Goal: Task Accomplishment & Management: Use online tool/utility

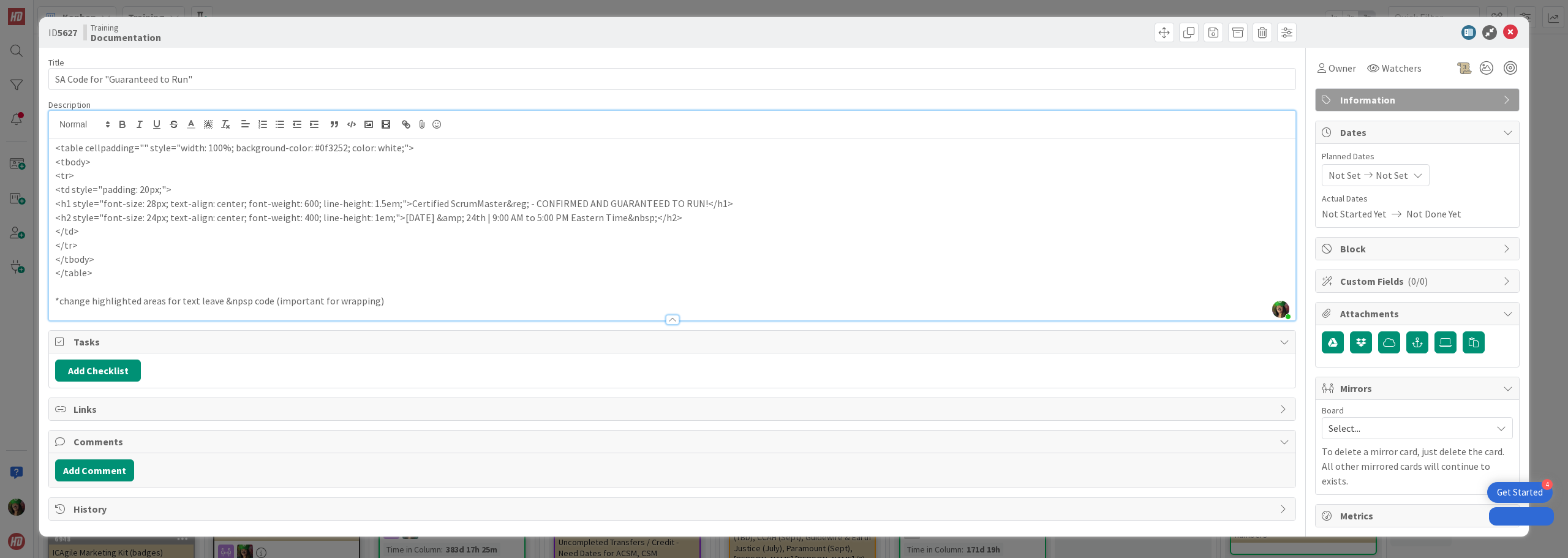
click at [1509, 33] on icon at bounding box center [1510, 32] width 15 height 15
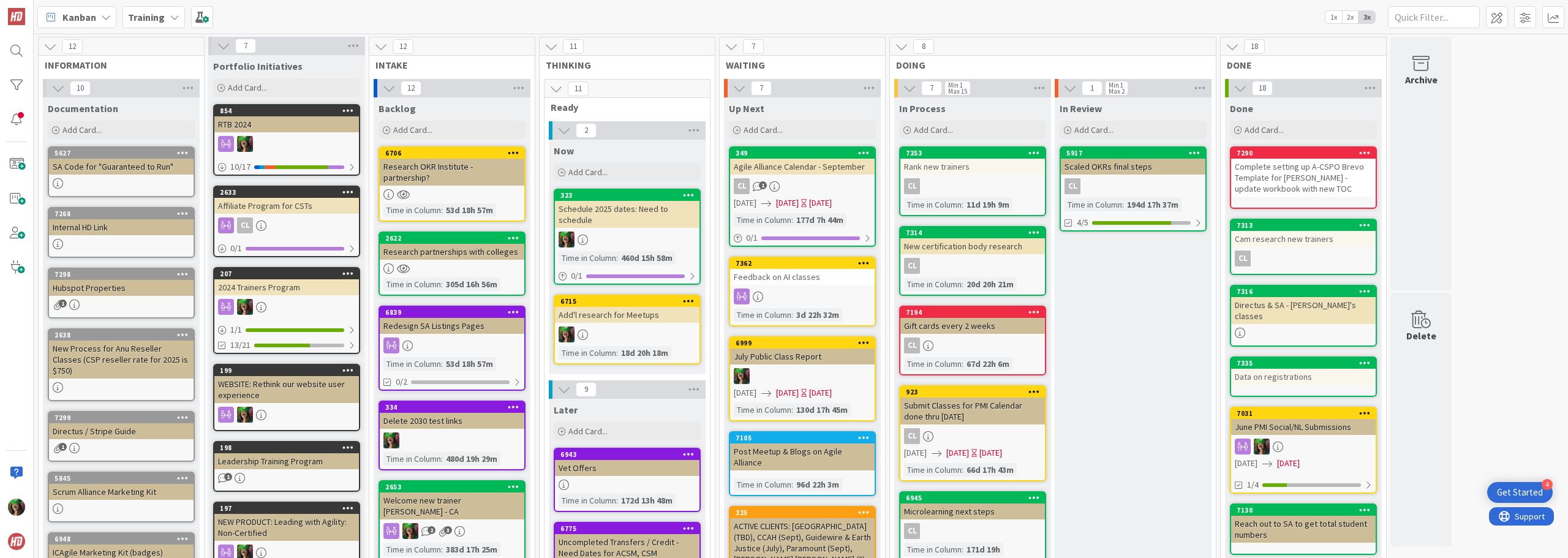
click at [153, 17] on b "Training" at bounding box center [147, 17] width 37 height 12
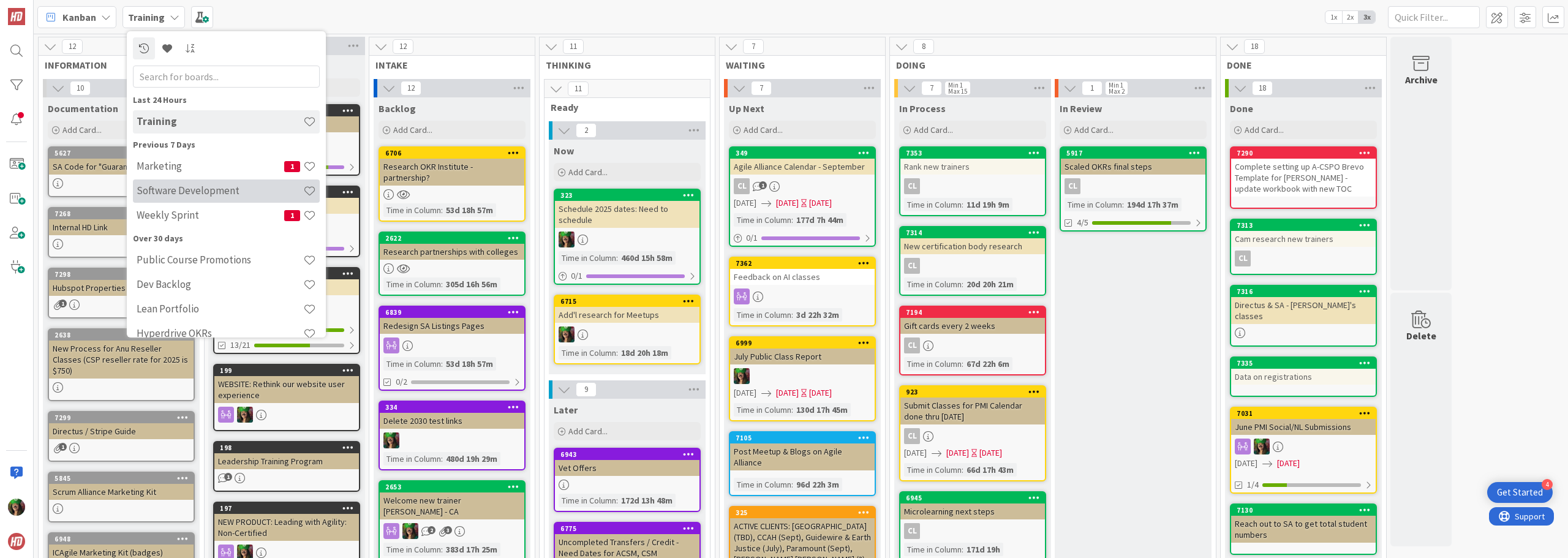
click at [182, 191] on h4 "Software Development" at bounding box center [219, 191] width 166 height 12
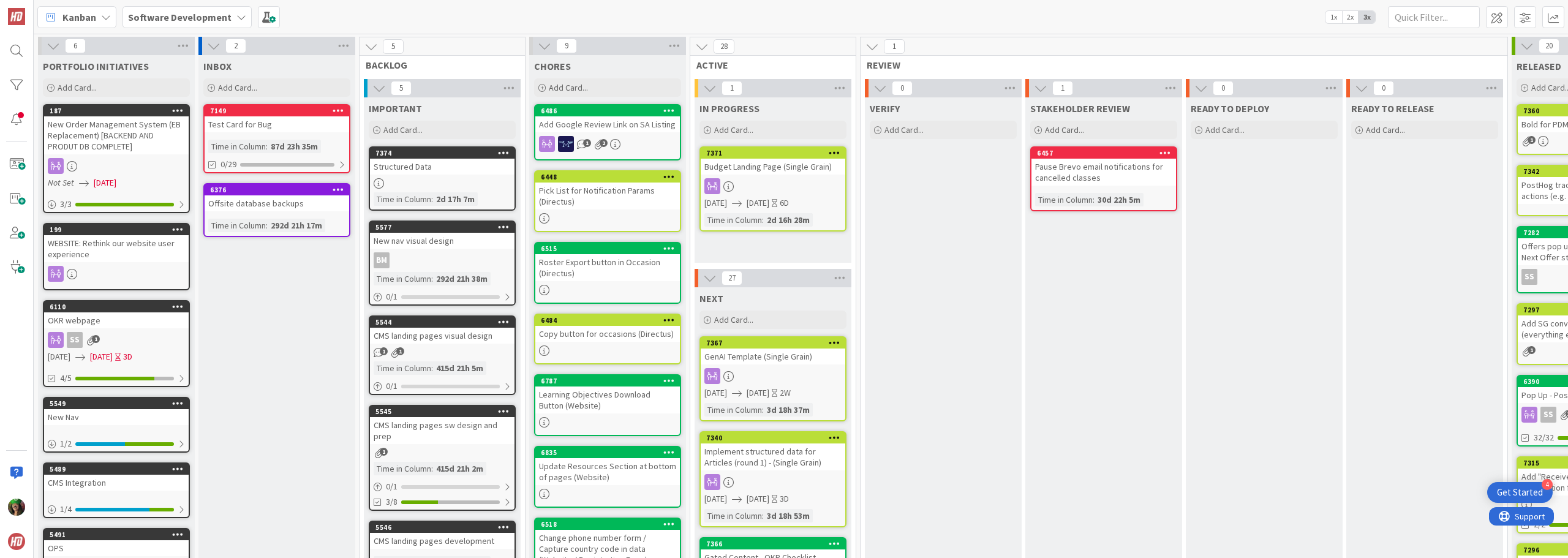
click at [831, 151] on icon at bounding box center [834, 153] width 12 height 9
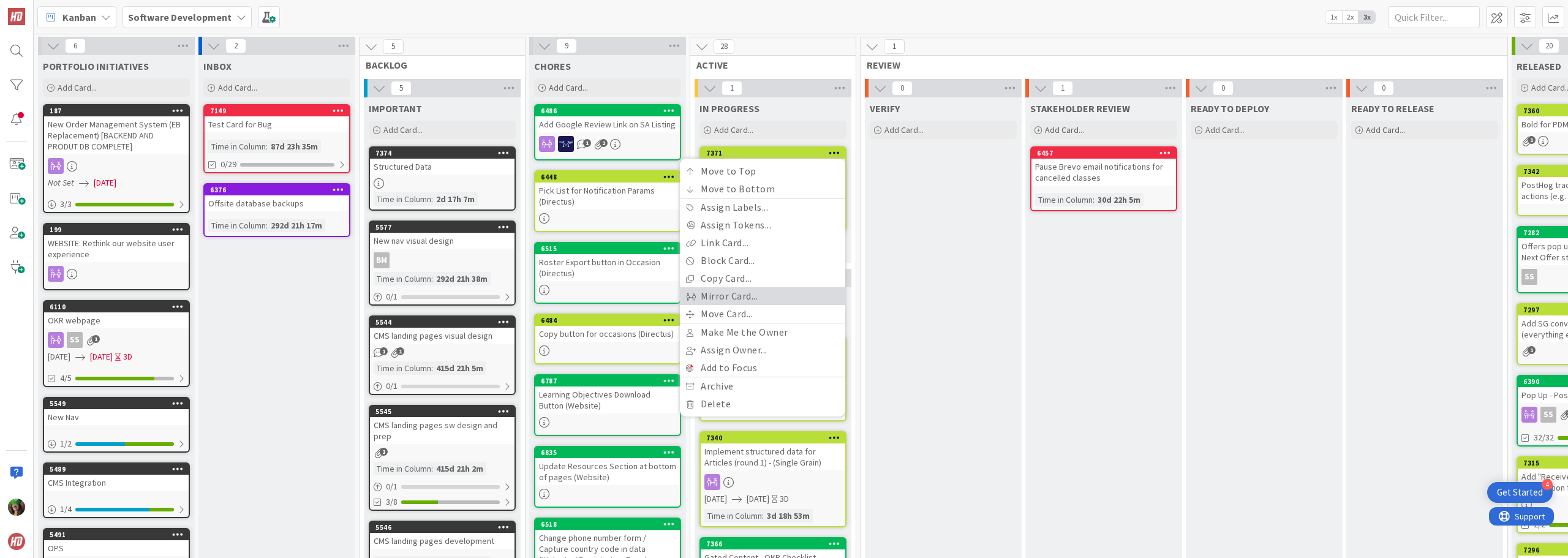
click at [727, 302] on link "Mirror Card..." at bounding box center [763, 296] width 166 height 18
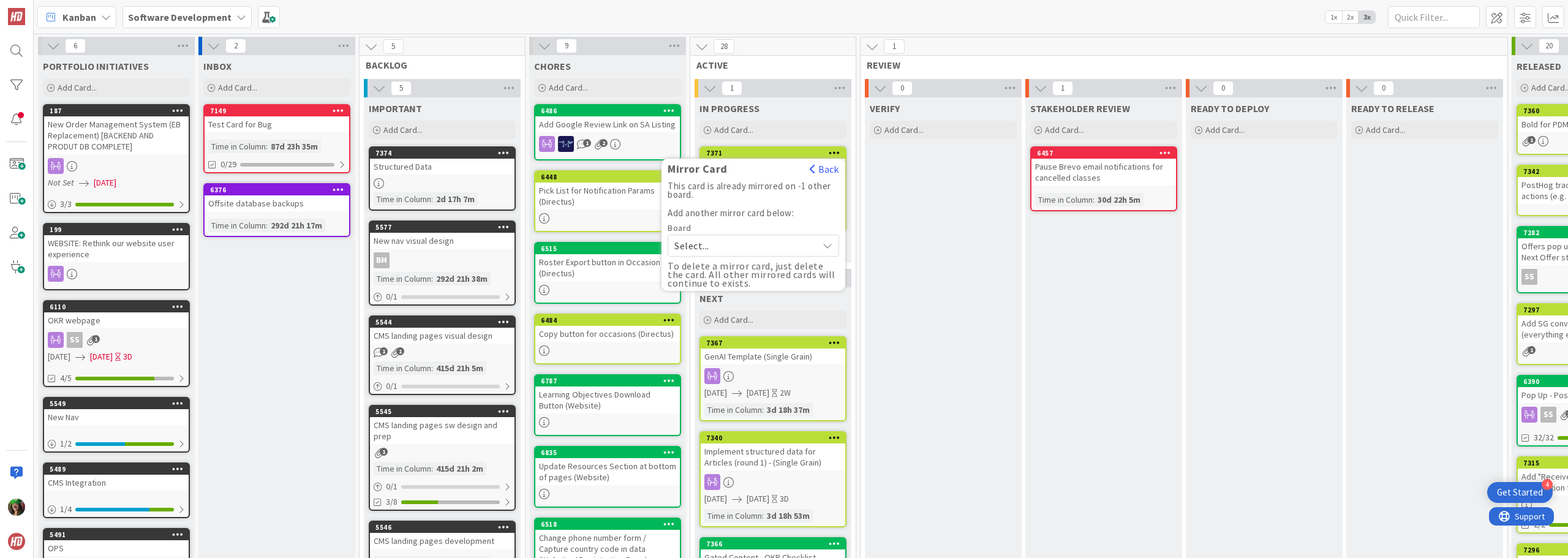
click at [715, 248] on span "Select..." at bounding box center [742, 246] width 137 height 17
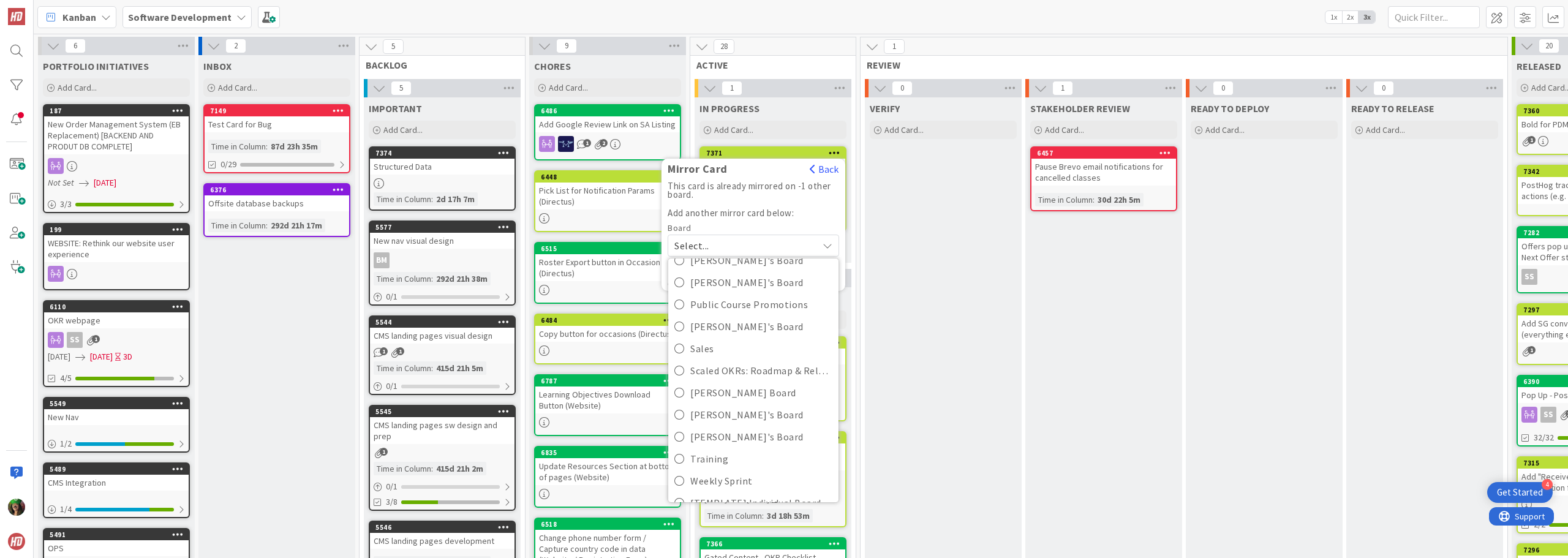
scroll to position [280, 0]
click at [678, 464] on icon at bounding box center [678, 464] width 9 height 18
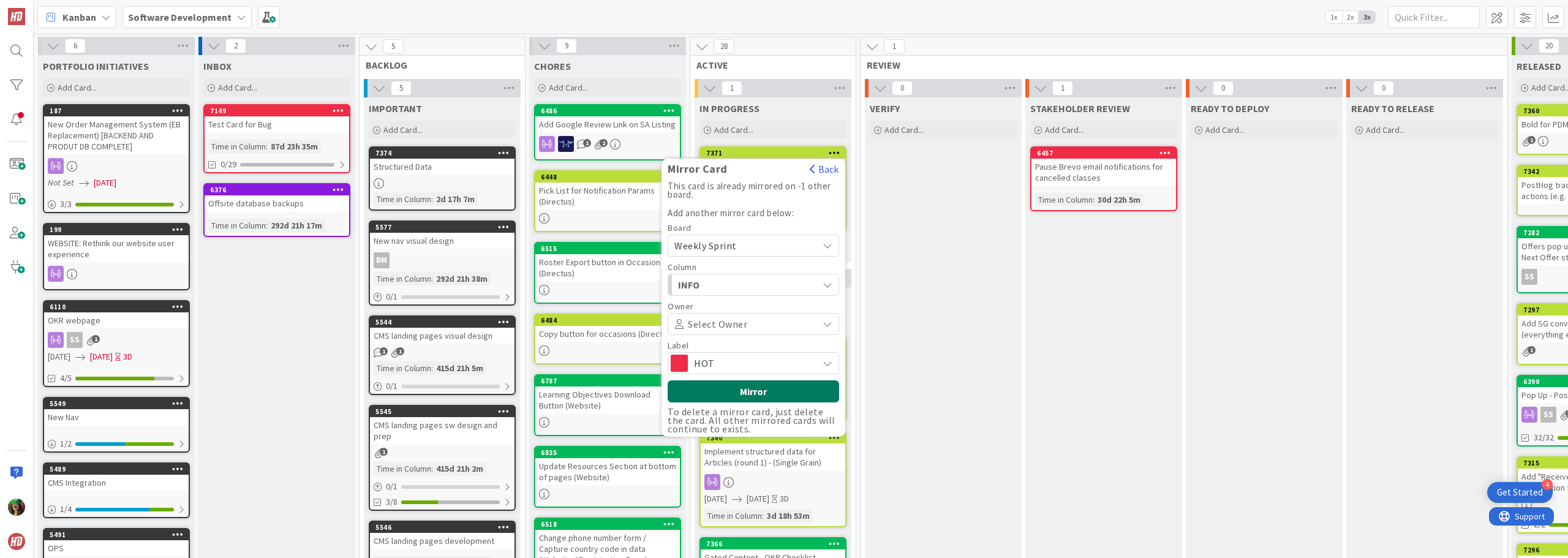
click at [757, 391] on button "Mirror" at bounding box center [753, 392] width 172 height 22
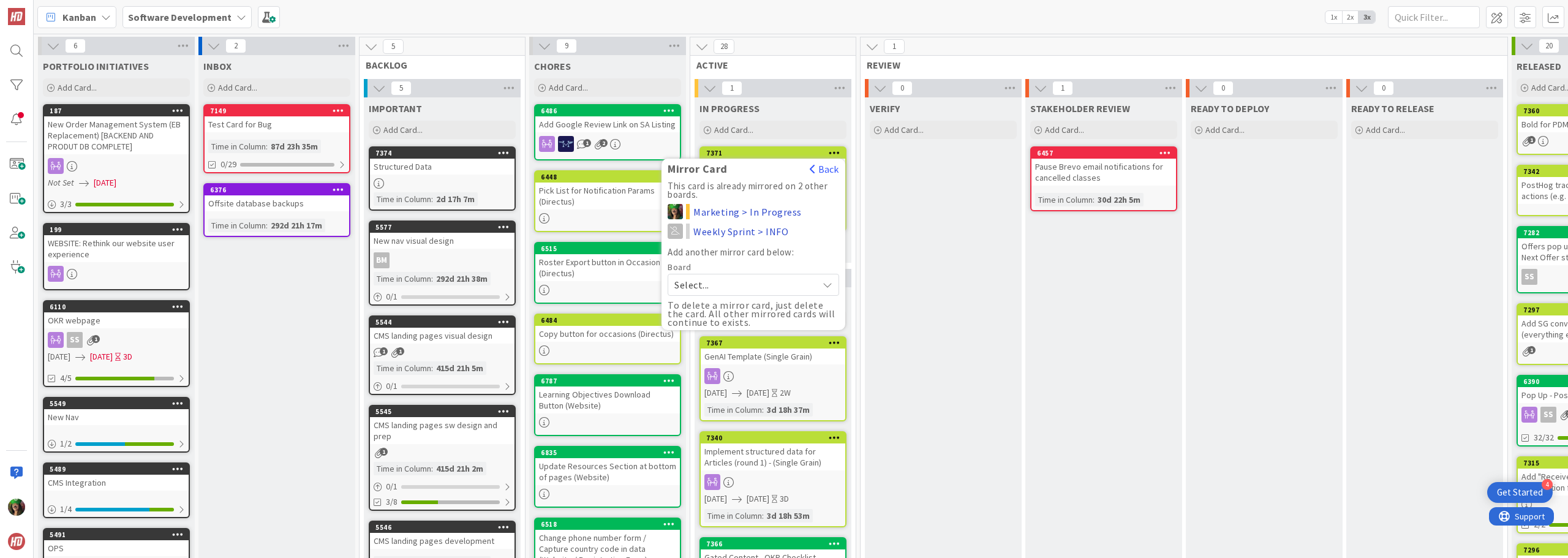
click at [134, 19] on b "Software Development" at bounding box center [180, 17] width 103 height 12
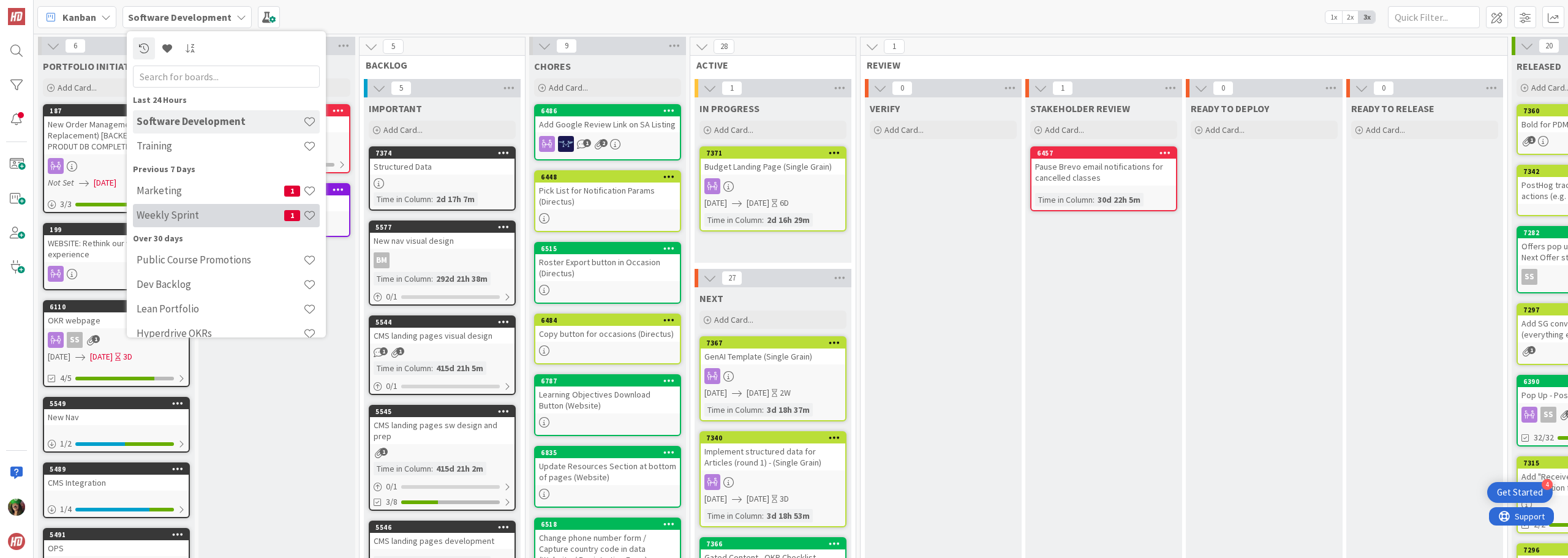
click at [182, 217] on h4 "Weekly Sprint" at bounding box center [209, 215] width 147 height 12
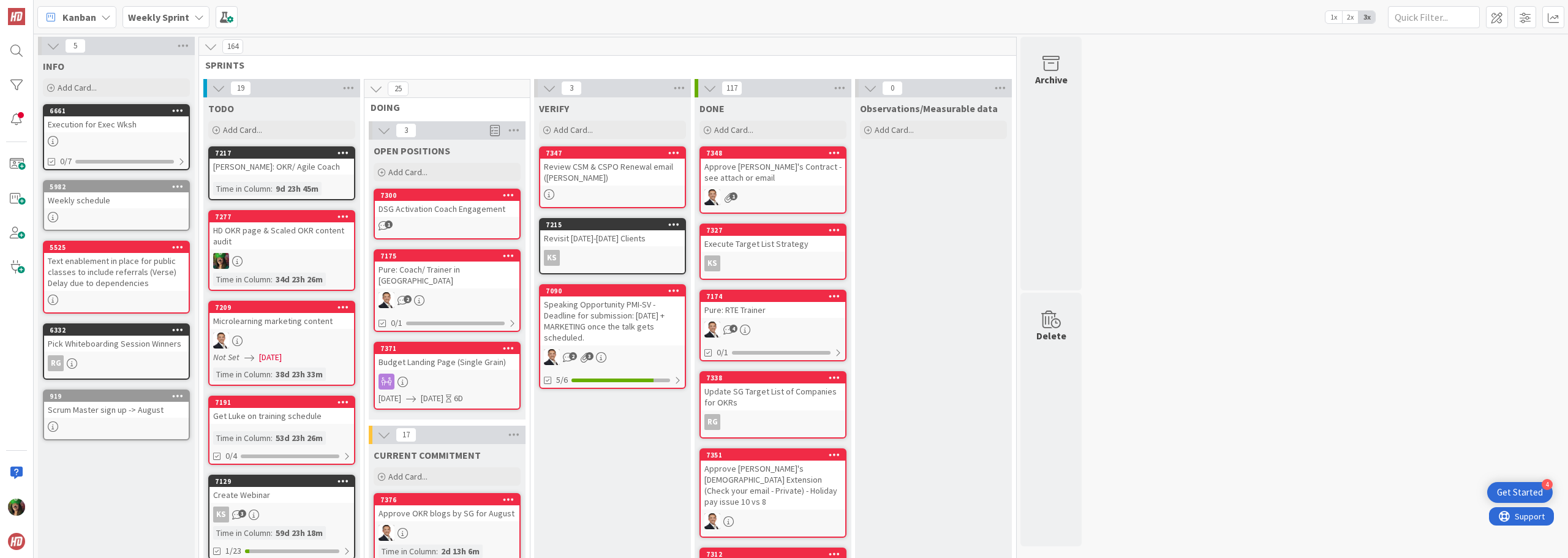
drag, startPoint x: 136, startPoint y: 210, endPoint x: 465, endPoint y: 391, distance: 375.5
click at [465, 391] on link "7371 Budget Landing Page (Single Grain) [DATE] [DATE] 6D" at bounding box center [447, 376] width 147 height 68
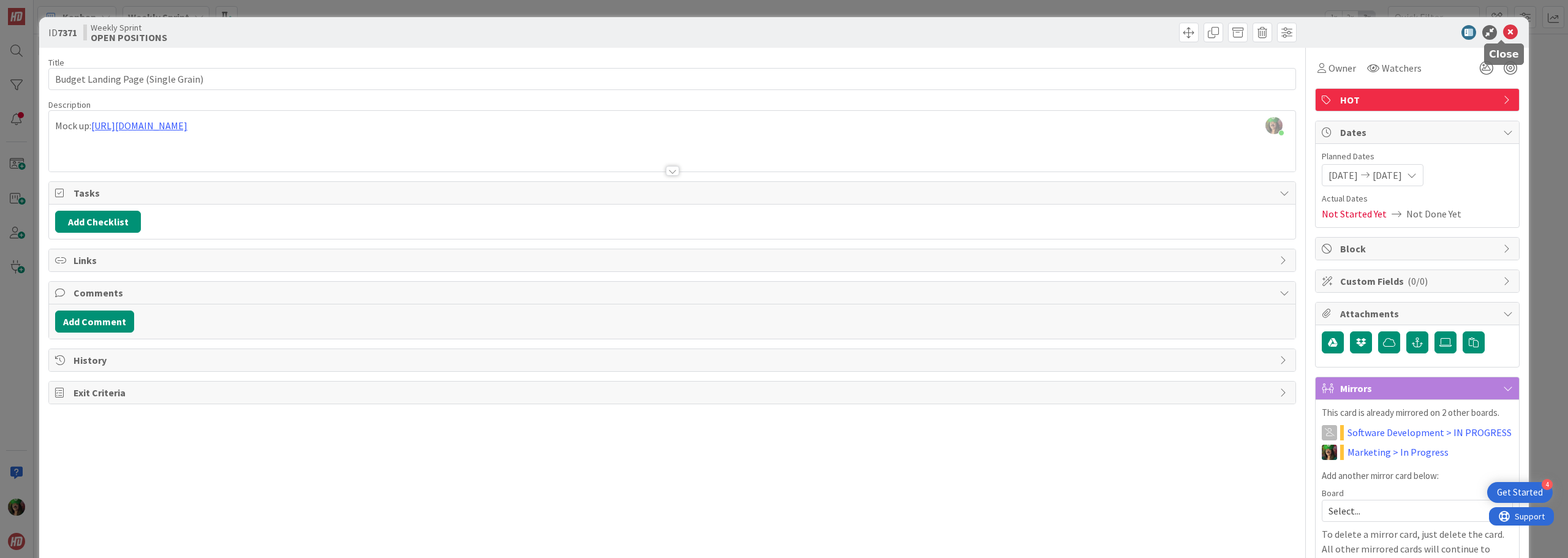
click at [1503, 31] on icon at bounding box center [1510, 32] width 15 height 15
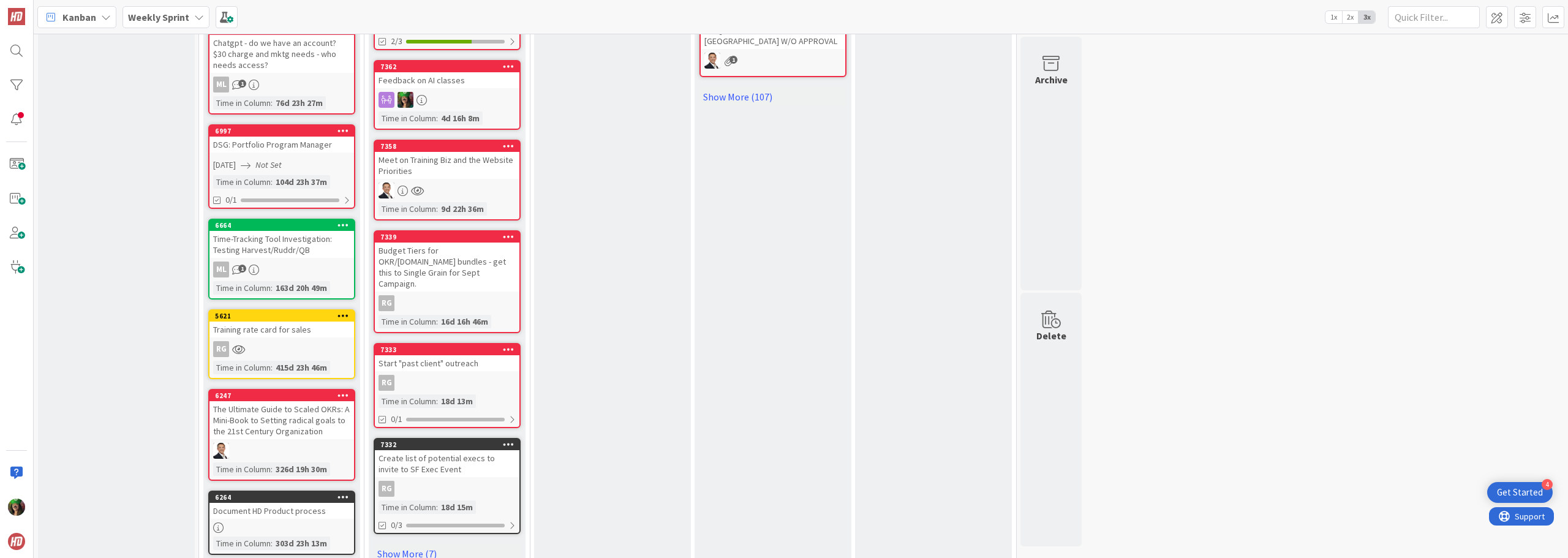
scroll to position [919, 0]
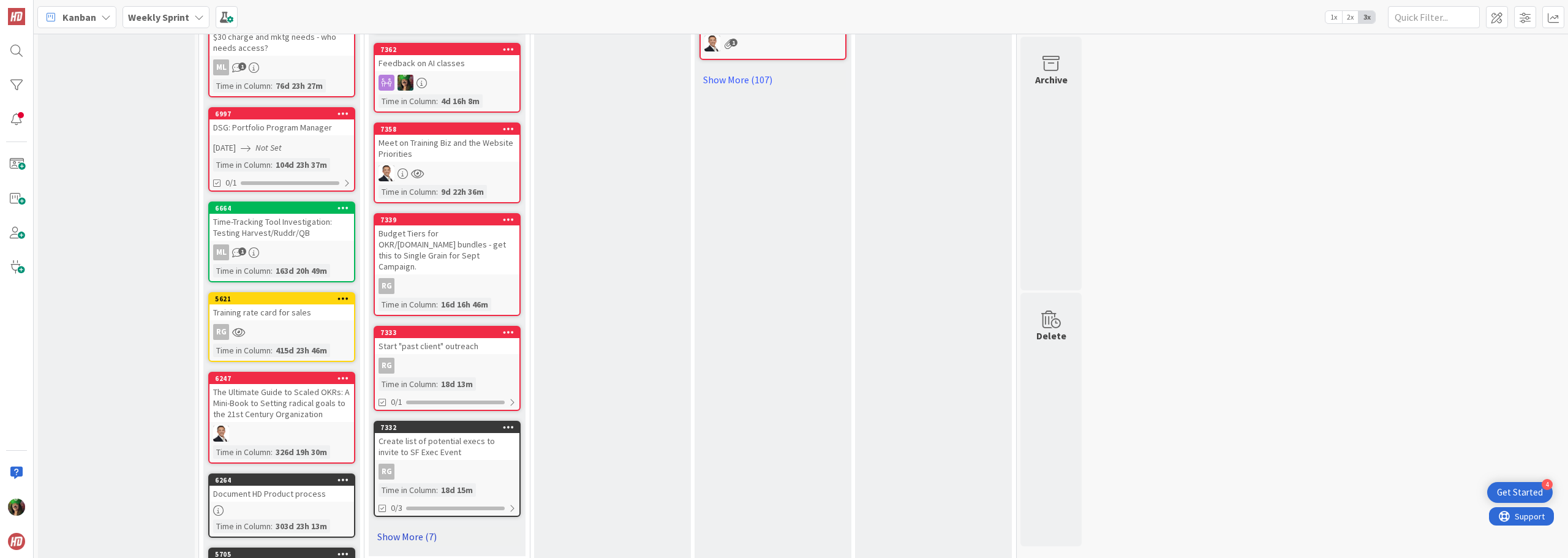
click at [396, 527] on link "Show More (7)" at bounding box center [447, 536] width 147 height 20
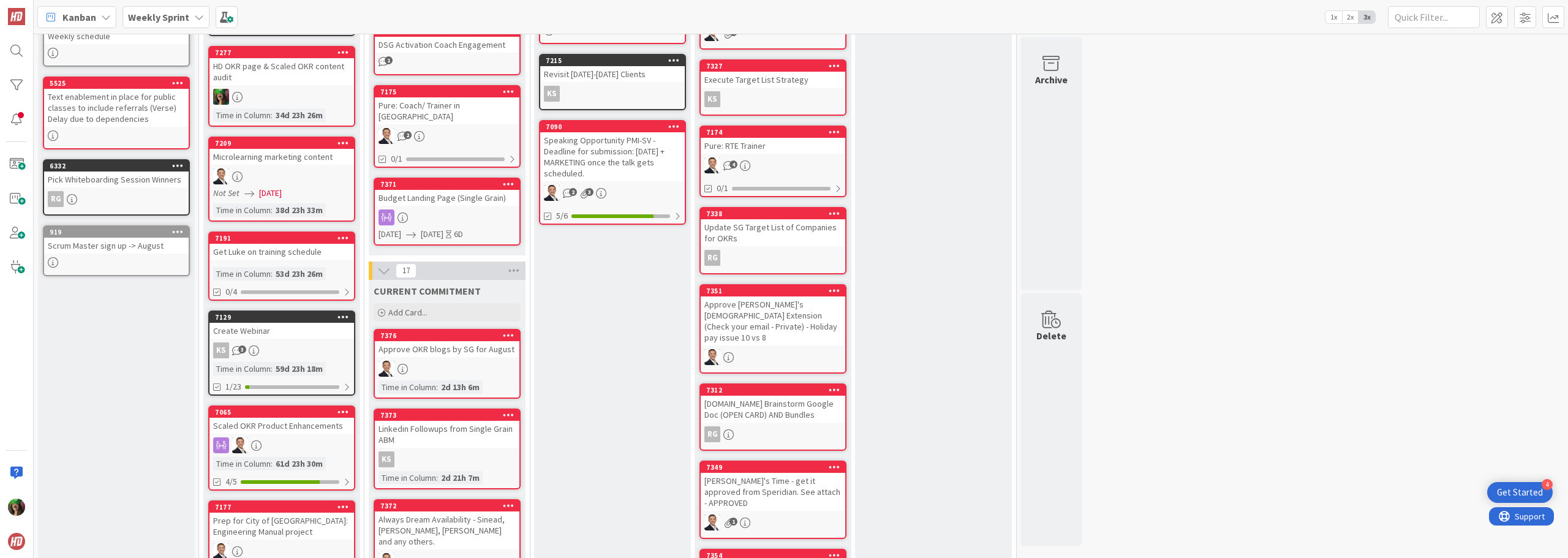
scroll to position [122, 0]
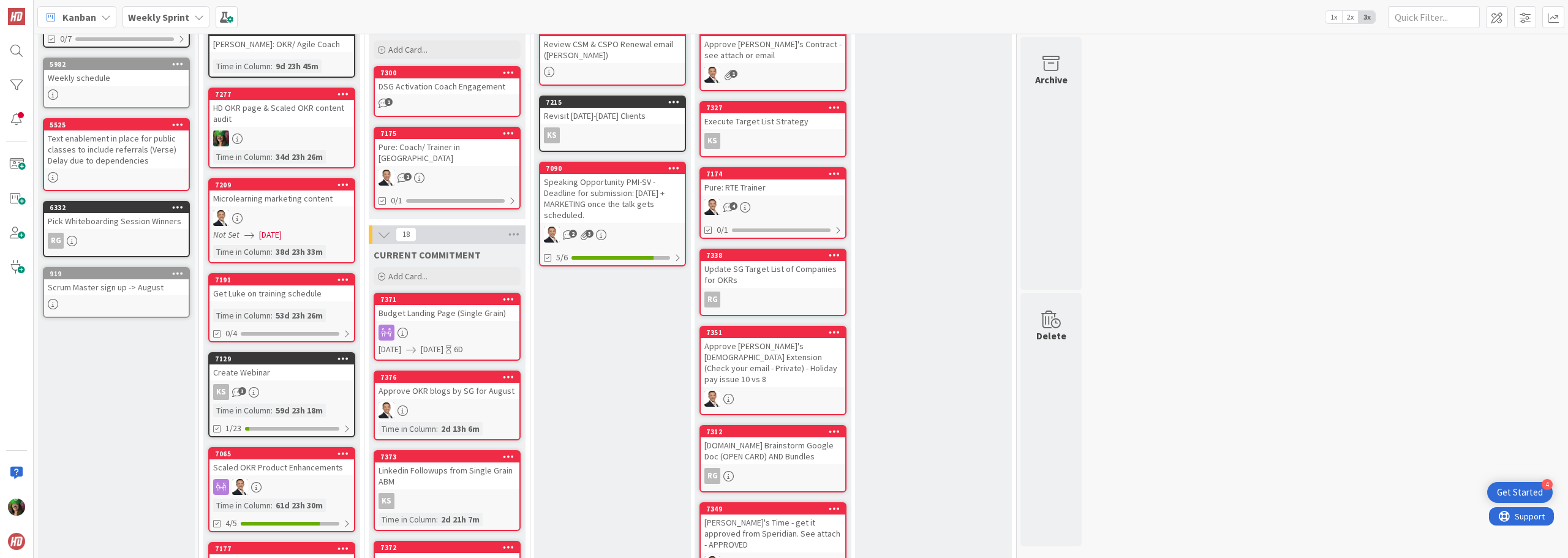
drag, startPoint x: 459, startPoint y: 240, endPoint x: 459, endPoint y: 312, distance: 72.0
click at [459, 312] on link "7371 Budget Landing Page (Single Grain) [DATE] [DATE] 6D" at bounding box center [447, 327] width 147 height 68
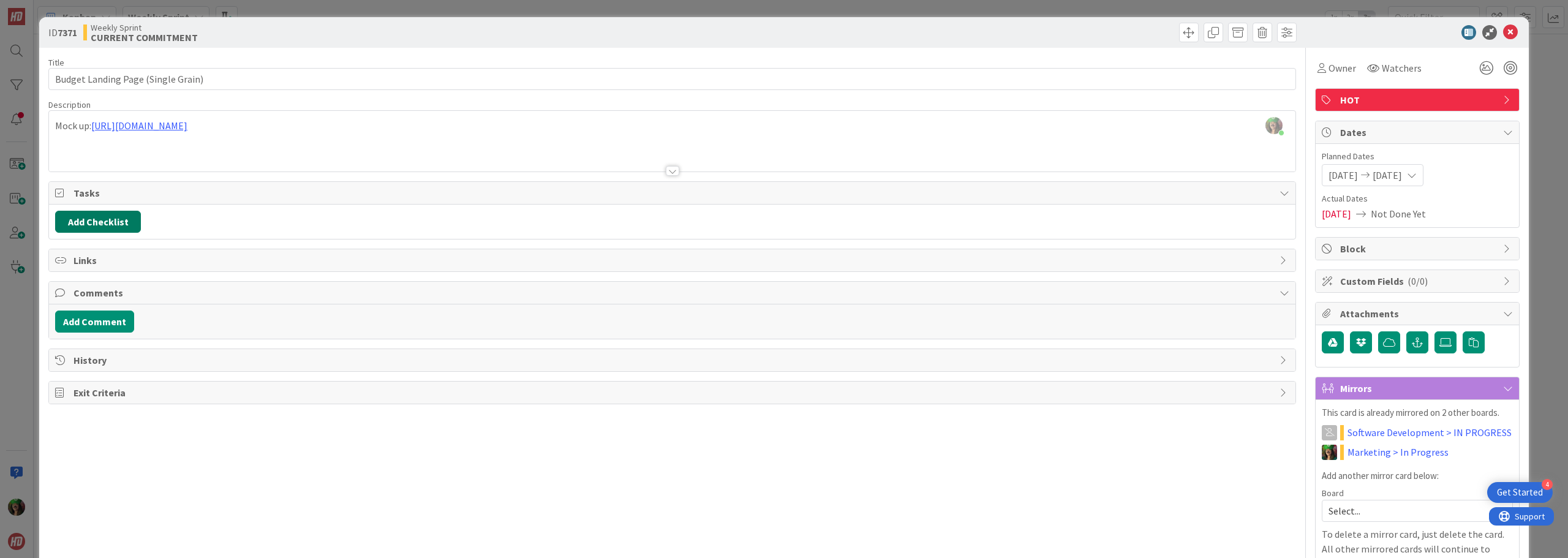
click at [105, 222] on button "Add Checklist" at bounding box center [97, 222] width 85 height 22
click at [75, 305] on button "Add" at bounding box center [78, 309] width 33 height 22
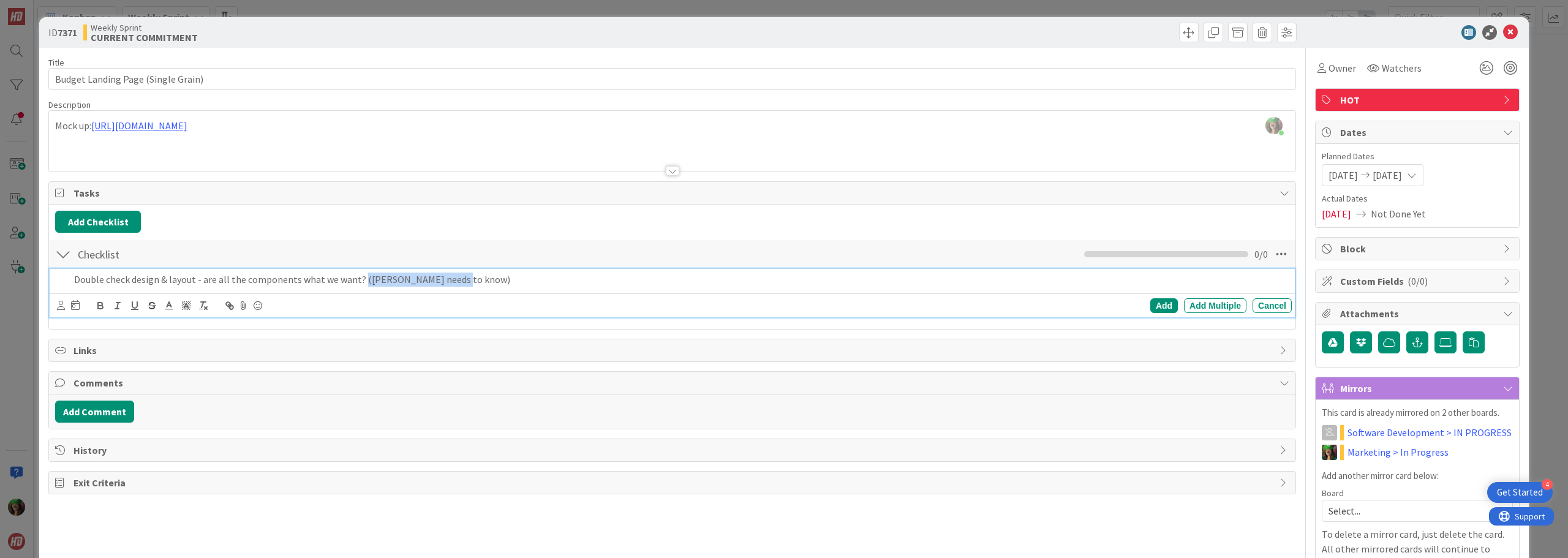
drag, startPoint x: 359, startPoint y: 280, endPoint x: 505, endPoint y: 273, distance: 146.2
click at [505, 273] on p "Double check design & layout - are all the components what we want? ([PERSON_NA…" at bounding box center [680, 279] width 1213 height 14
click at [1151, 307] on div "Add" at bounding box center [1165, 305] width 28 height 15
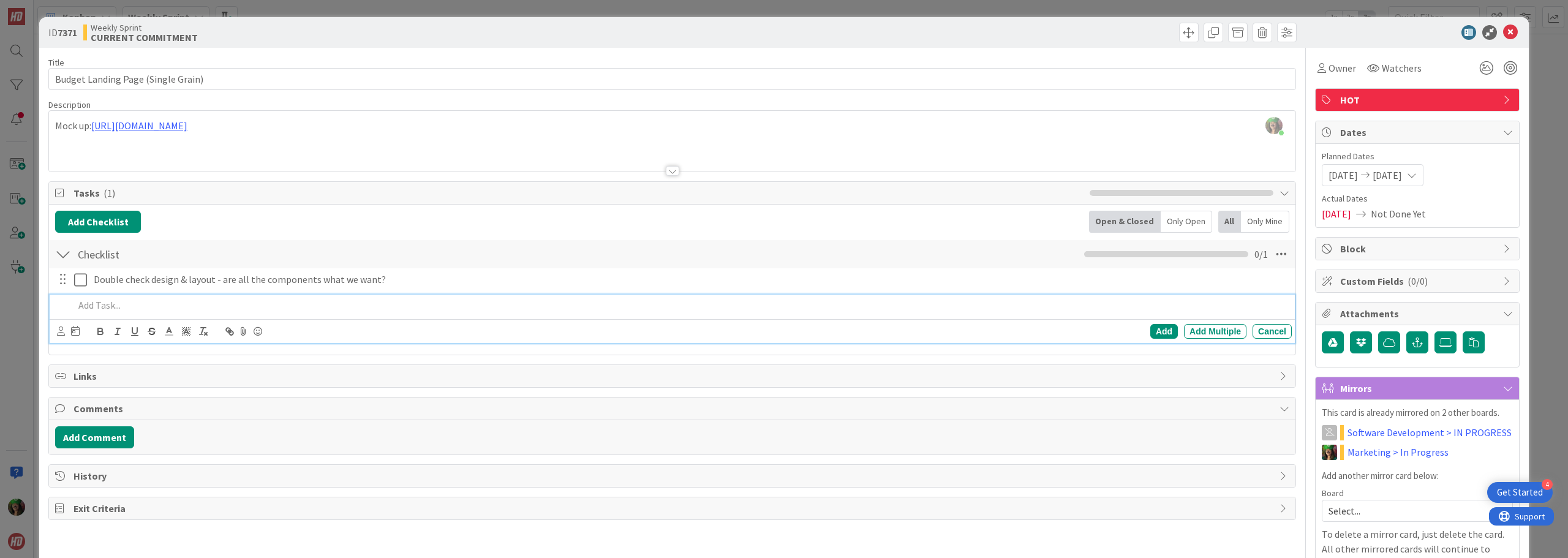
click at [93, 306] on p at bounding box center [680, 305] width 1213 height 14
click at [1160, 329] on div "Add" at bounding box center [1165, 331] width 28 height 15
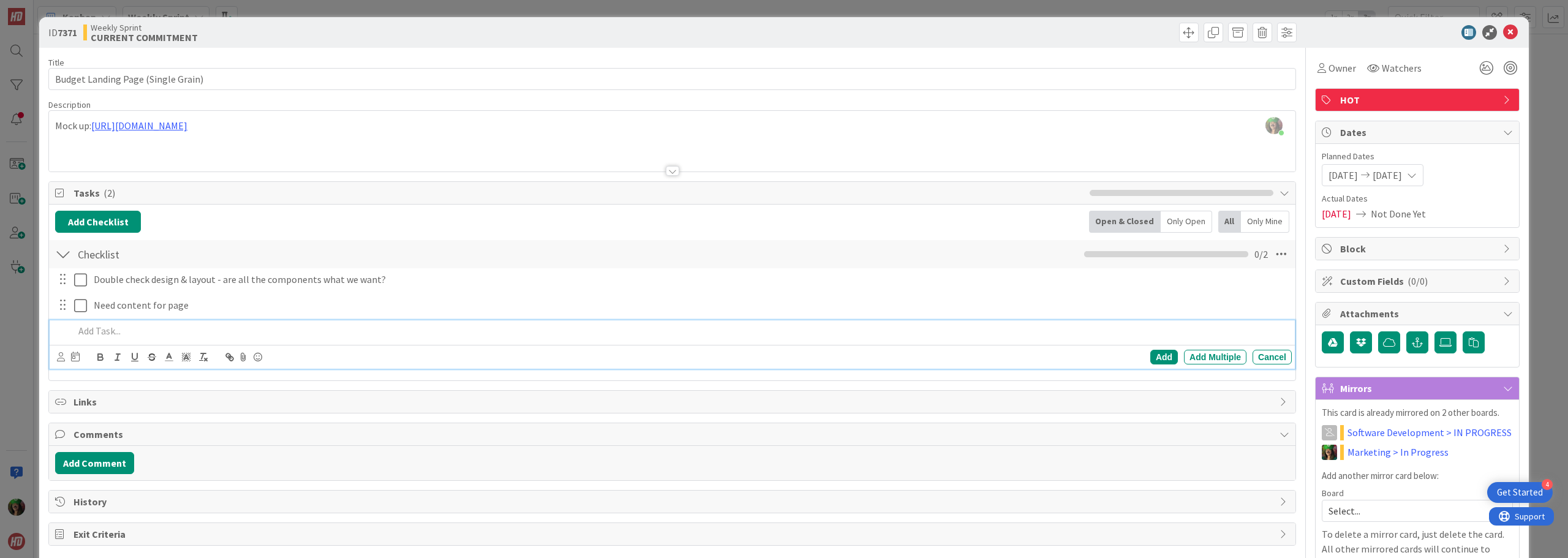
click at [108, 335] on p at bounding box center [680, 331] width 1213 height 14
click at [241, 330] on p "[PERSON_NAME] to build landing page from existing modules" at bounding box center [680, 331] width 1213 height 14
click at [1152, 355] on div "Add" at bounding box center [1165, 357] width 28 height 15
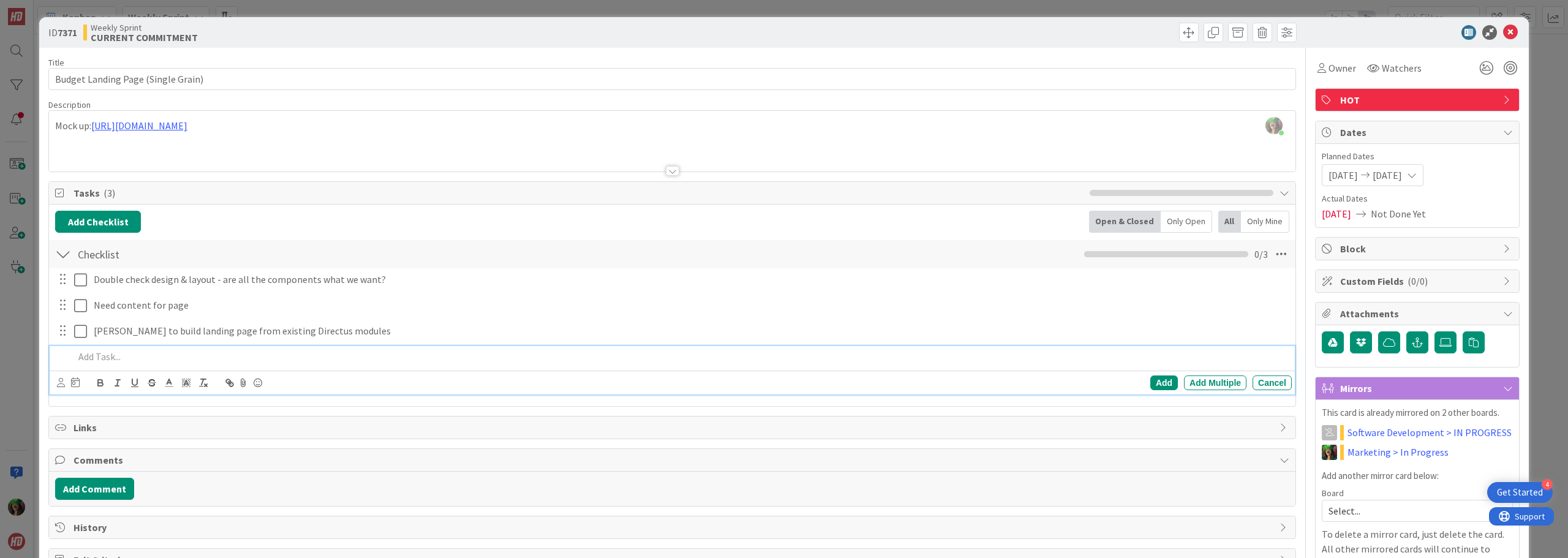
click at [95, 353] on p at bounding box center [680, 357] width 1213 height 14
click at [1151, 385] on div "Add" at bounding box center [1165, 383] width 28 height 15
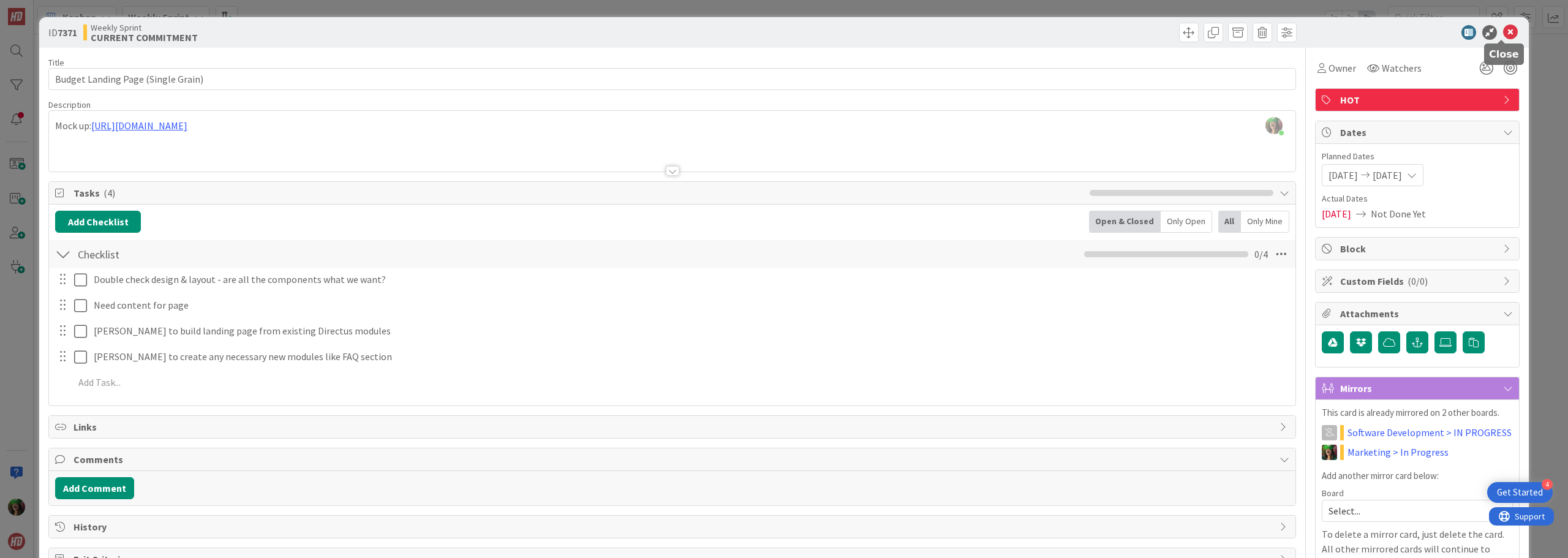
click at [1503, 33] on icon at bounding box center [1510, 32] width 15 height 15
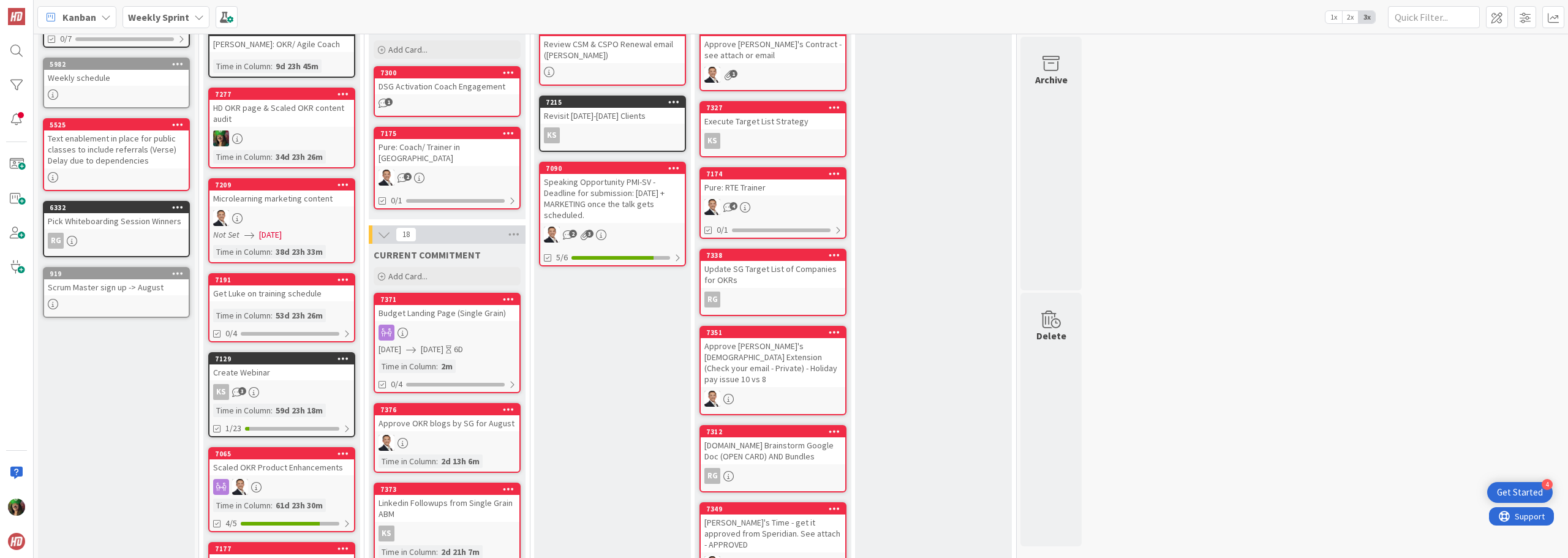
click at [190, 17] on div "Weekly Sprint" at bounding box center [166, 17] width 87 height 22
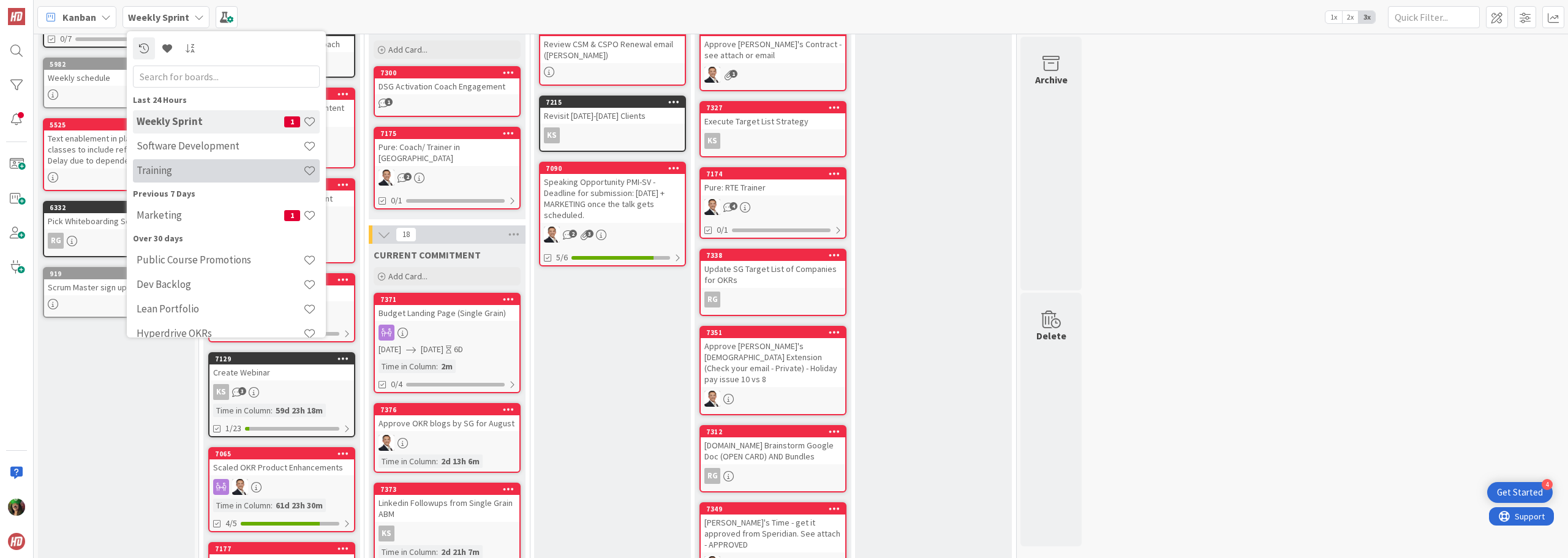
click at [186, 169] on h4 "Training" at bounding box center [219, 170] width 166 height 12
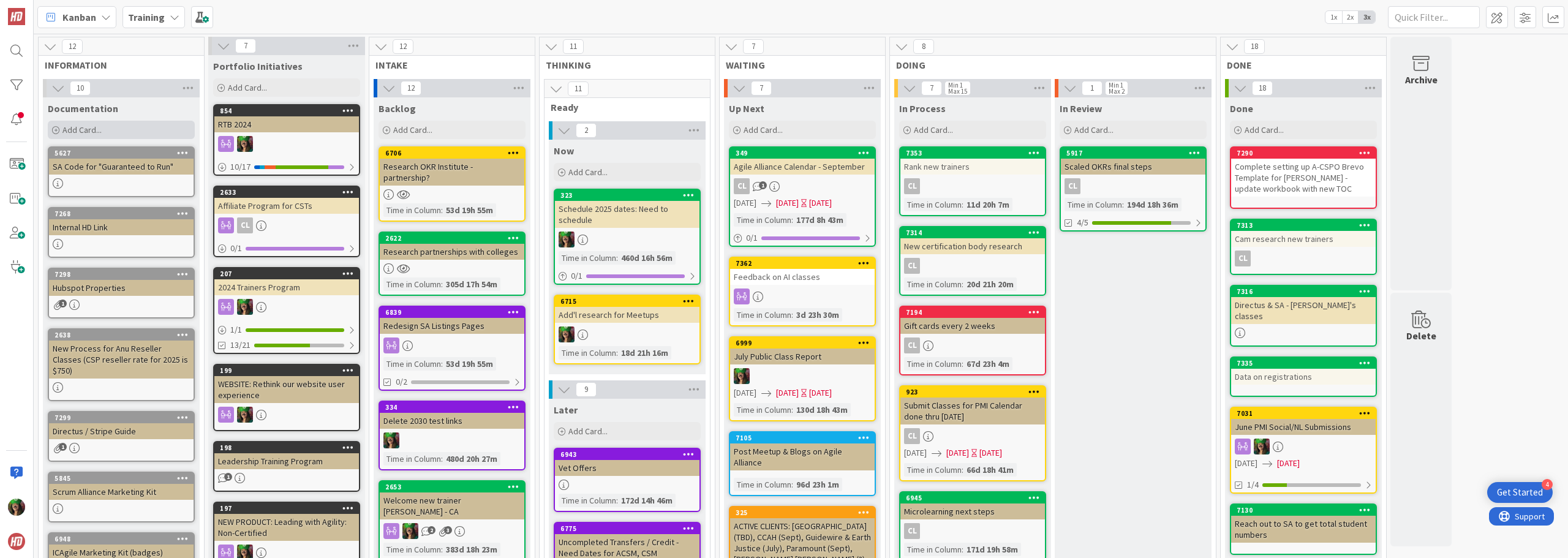
click at [109, 133] on div "Add Card..." at bounding box center [121, 129] width 147 height 18
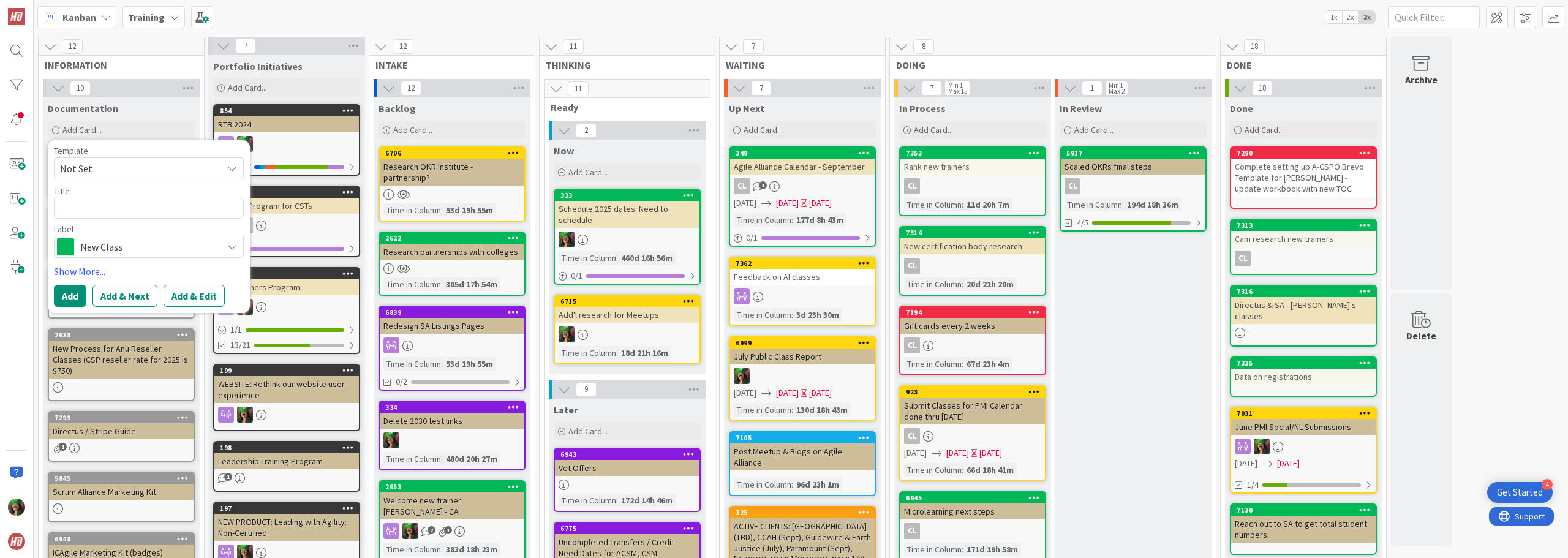
click at [130, 67] on span "INFORMATION" at bounding box center [116, 65] width 144 height 12
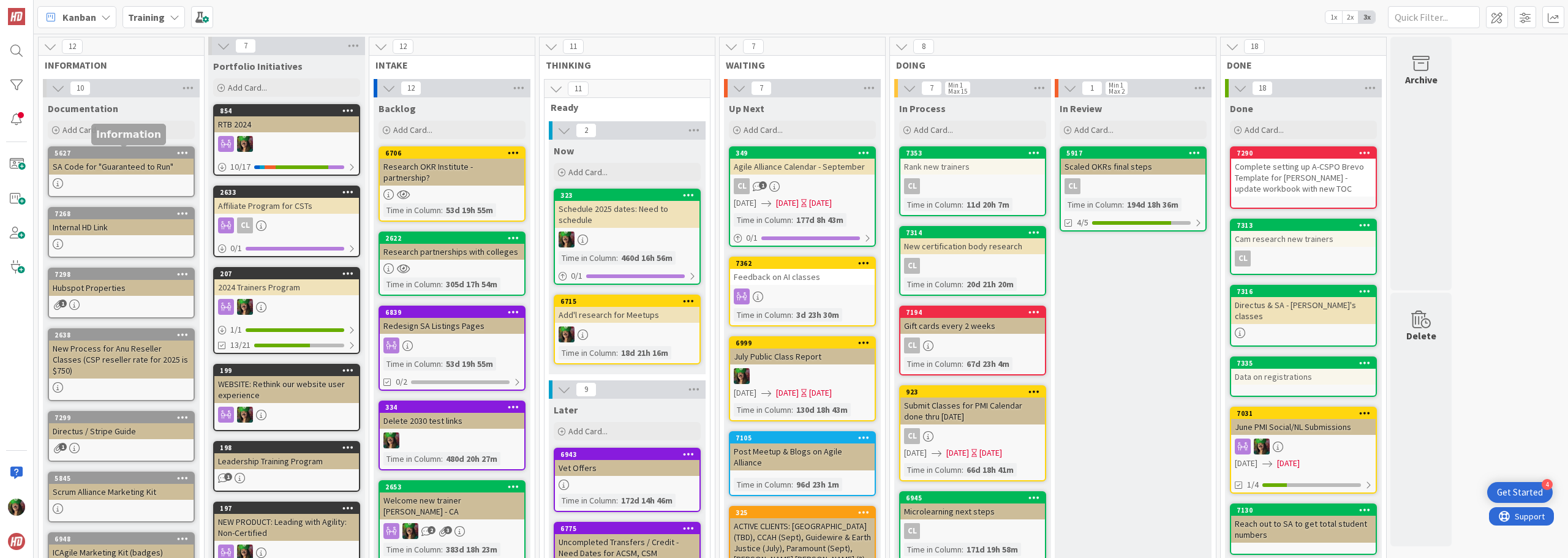
click at [102, 175] on link "5627 SA Code for "Guaranteed to Run"" at bounding box center [121, 172] width 147 height 51
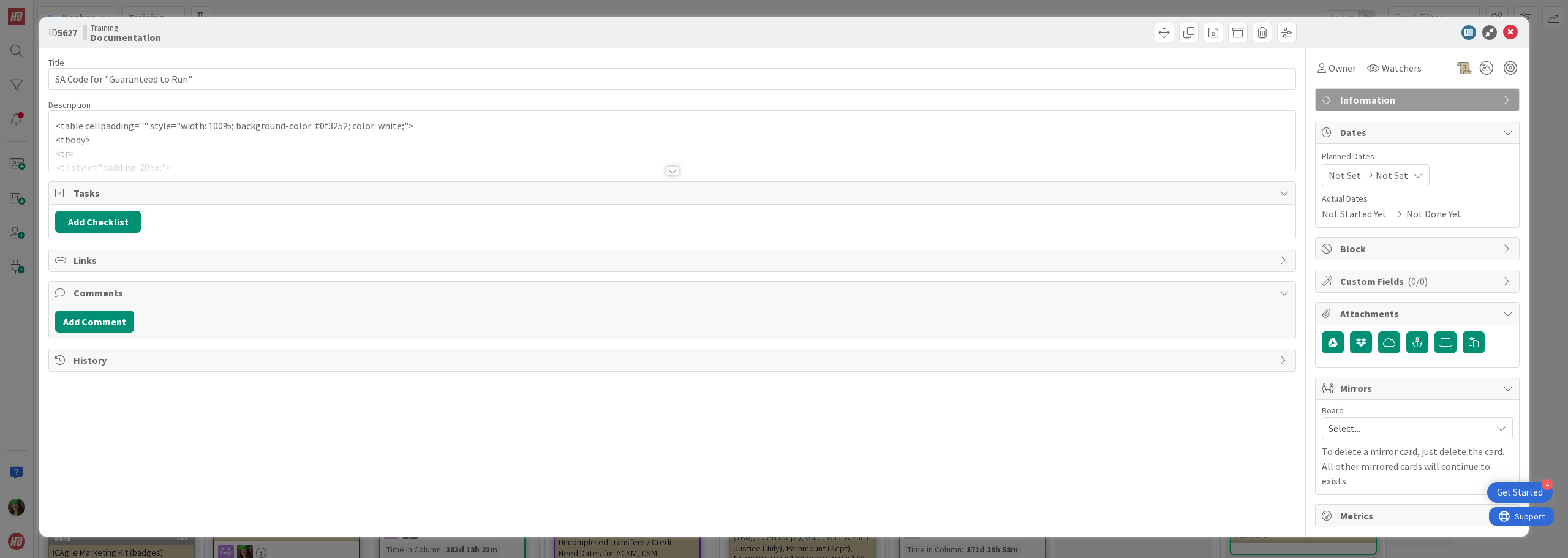
click at [69, 141] on div at bounding box center [672, 156] width 1246 height 31
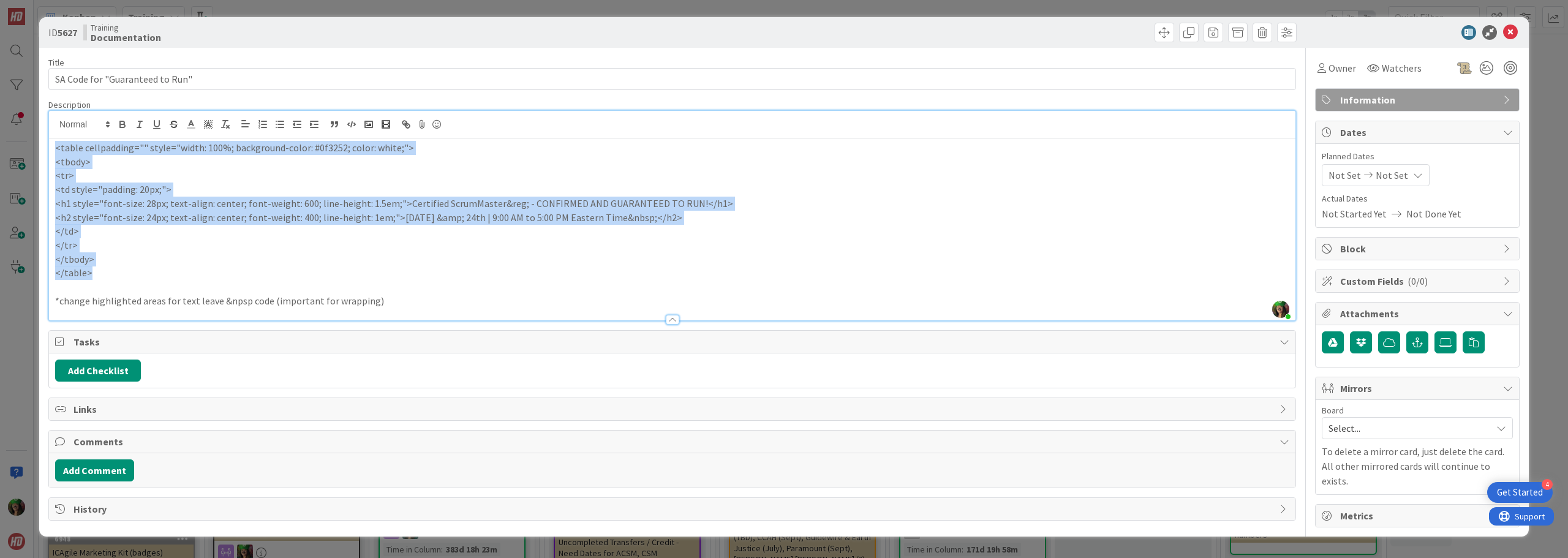
drag, startPoint x: 56, startPoint y: 150, endPoint x: 126, endPoint y: 270, distance: 138.9
click at [126, 270] on div "<table cellpadding="" style="width: 100%; background-color: #0f3252; color: whi…" at bounding box center [672, 229] width 1246 height 182
copy div "<table cellpadding="" style="width: 100%; background-color: #0f3252; color: whi…"
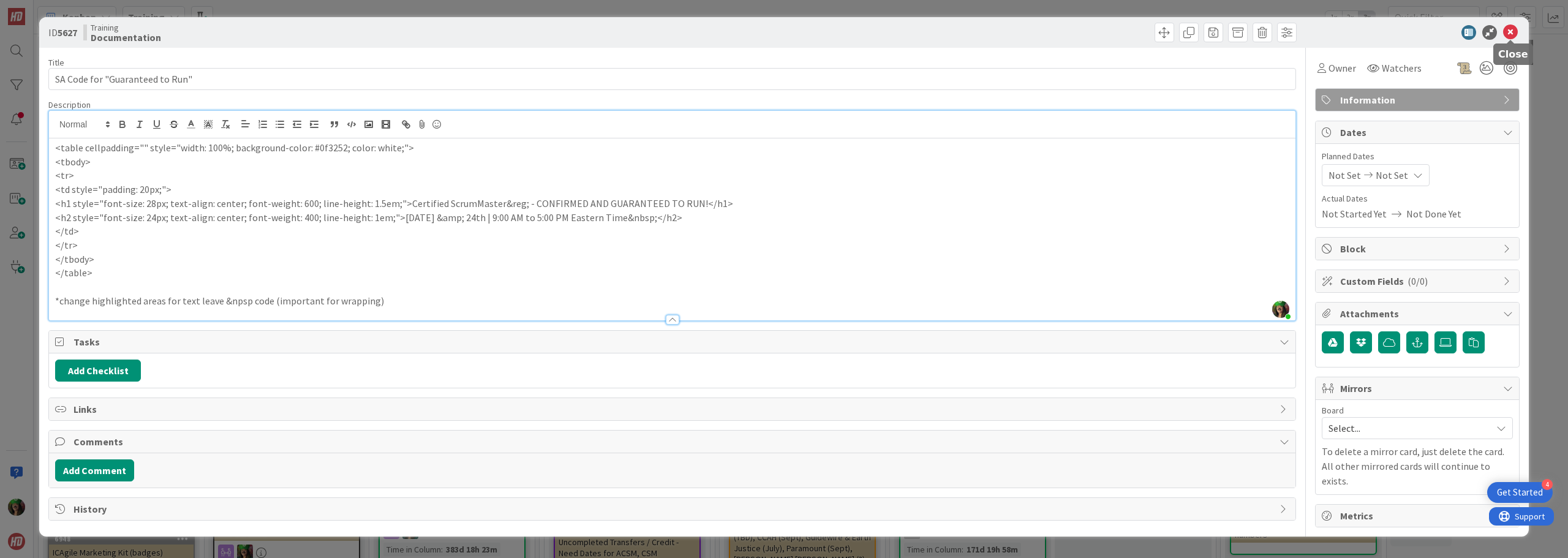
click at [1506, 35] on icon at bounding box center [1510, 32] width 15 height 15
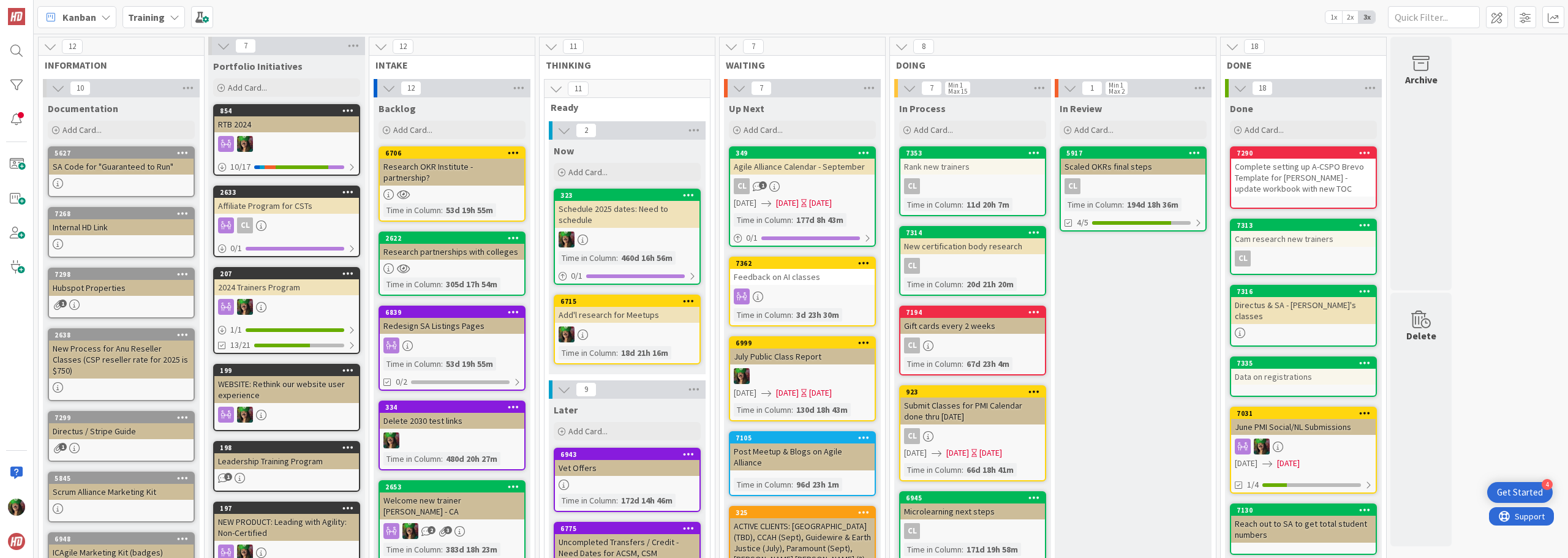
click at [158, 16] on b "Training" at bounding box center [147, 17] width 37 height 12
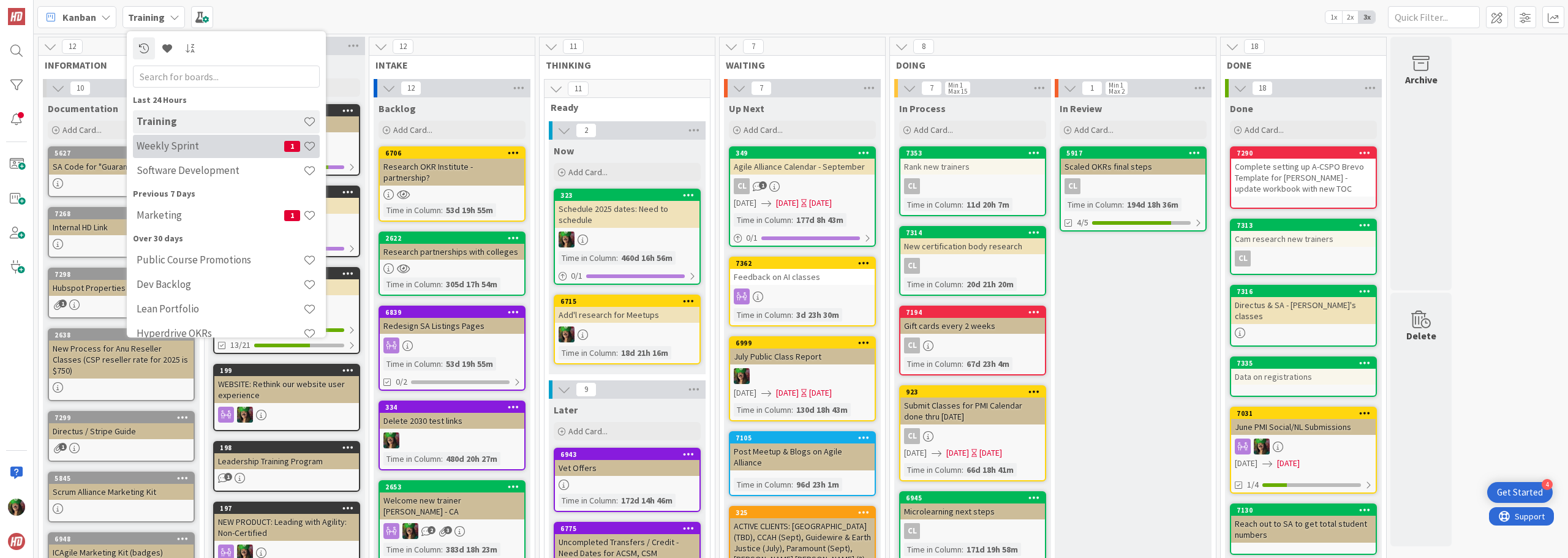
click at [185, 154] on div "Weekly Sprint 1" at bounding box center [226, 146] width 187 height 23
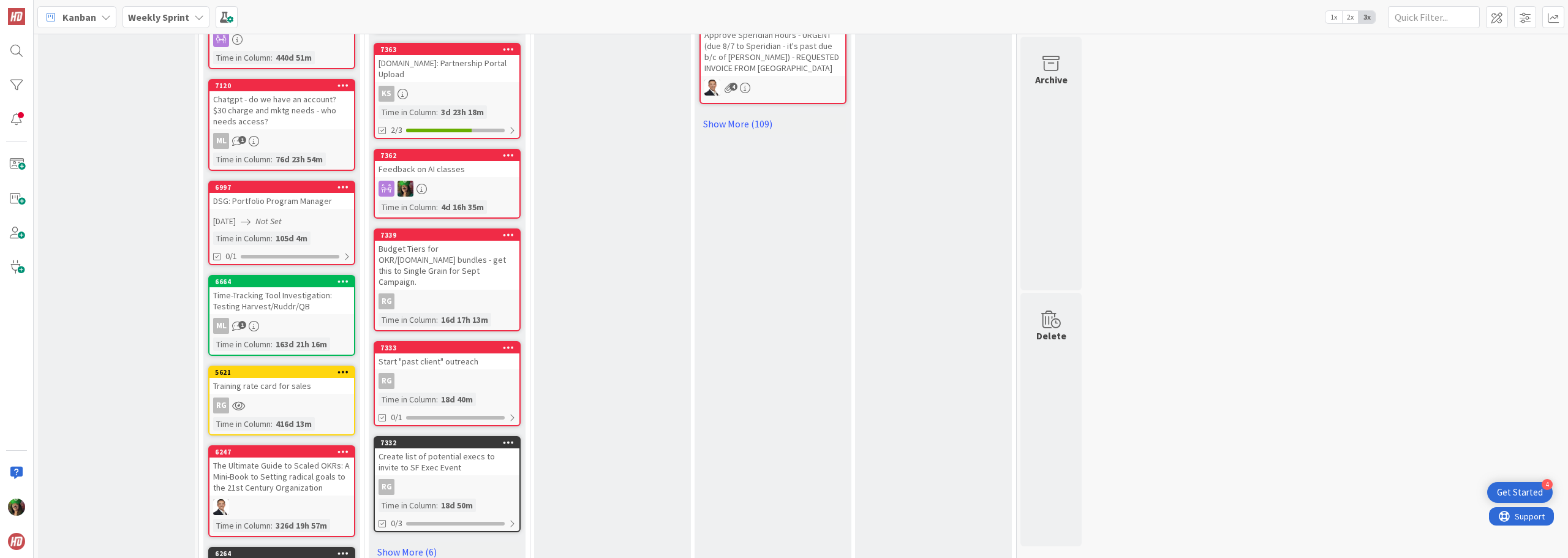
scroll to position [919, 0]
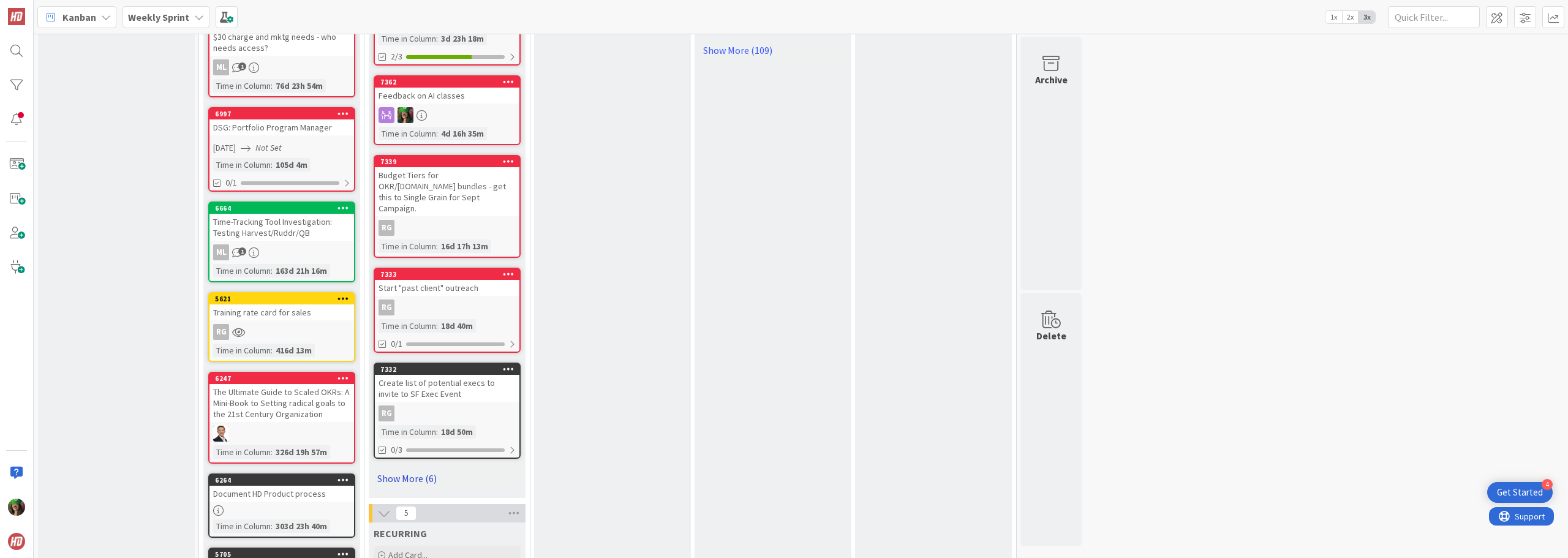
click at [414, 469] on link "Show More (6)" at bounding box center [447, 479] width 147 height 20
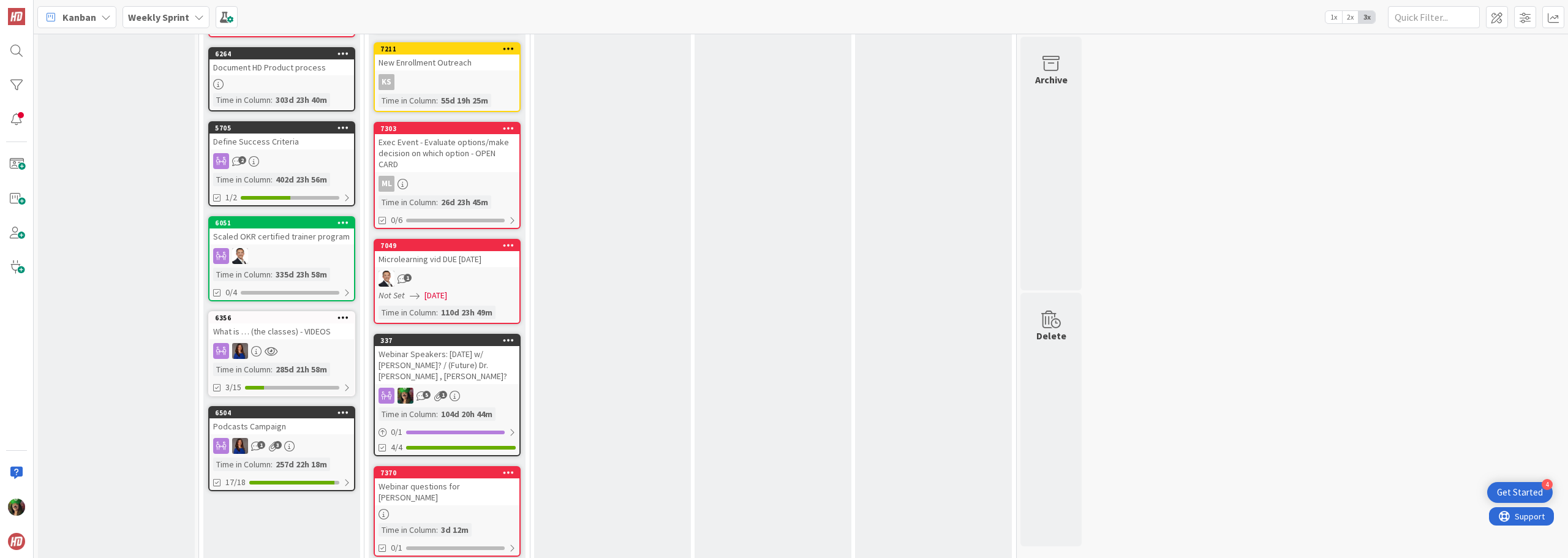
scroll to position [1348, 0]
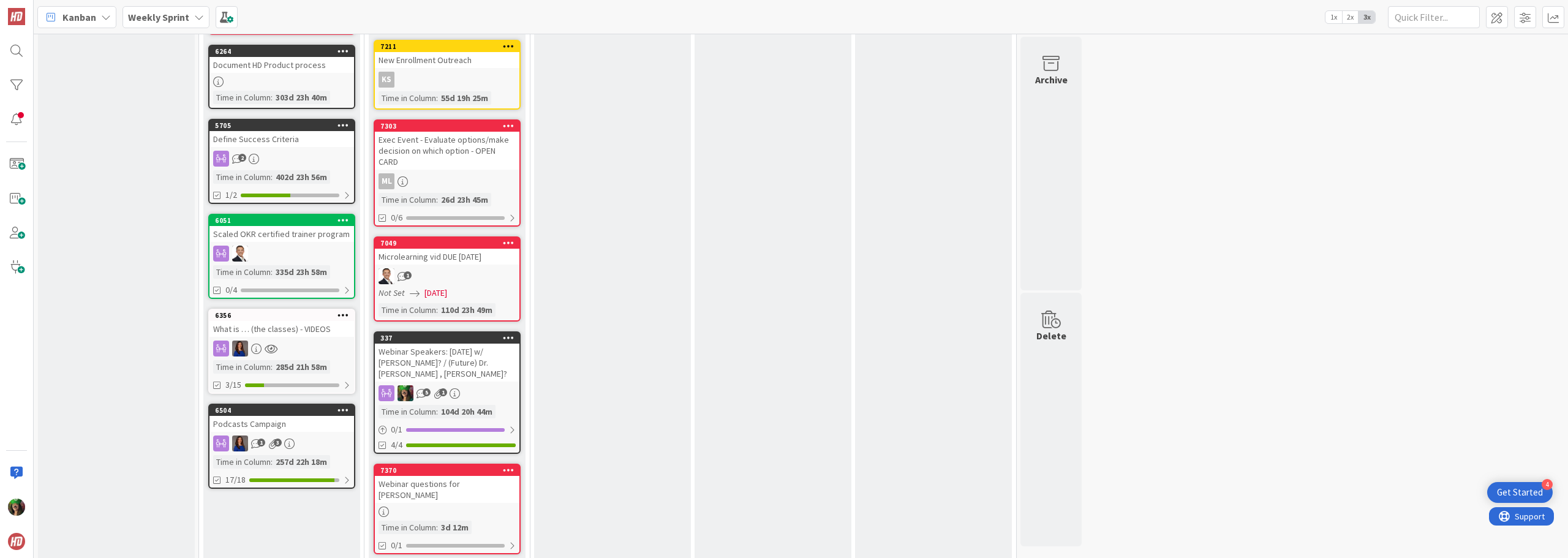
click at [458, 344] on div "Webinar Speakers: [DATE] w/ [PERSON_NAME]? / (Future) Dr. [PERSON_NAME] , [PERS…" at bounding box center [447, 363] width 145 height 38
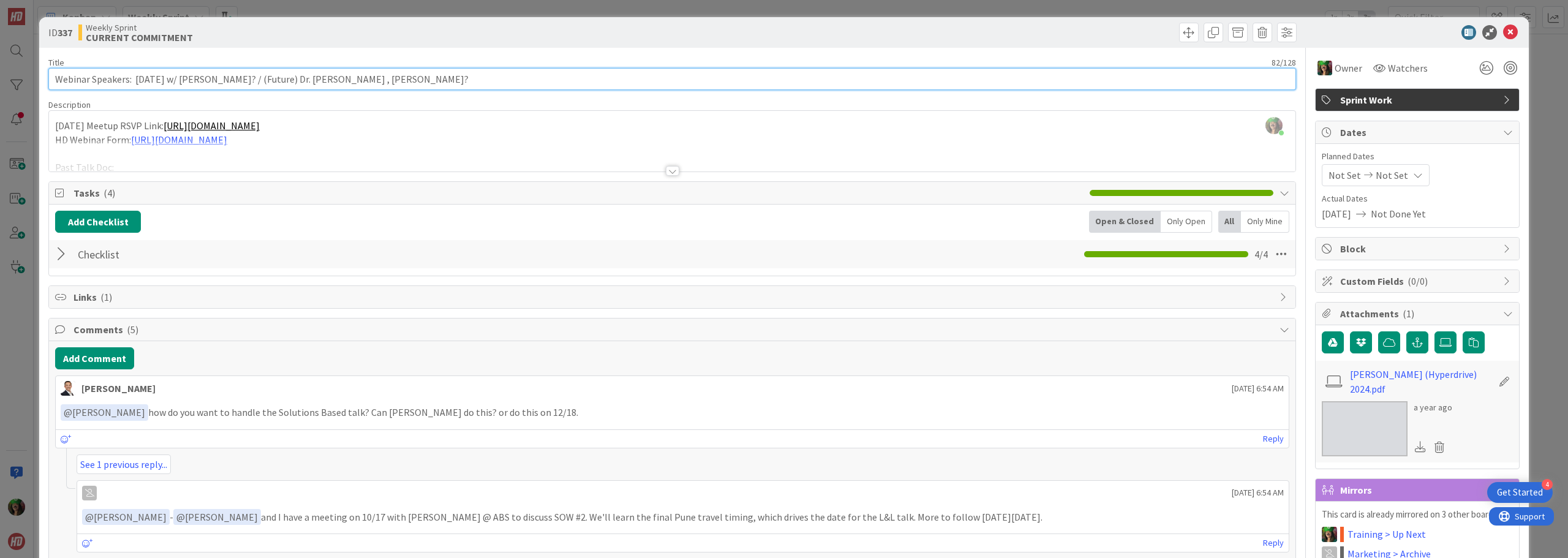
click at [253, 75] on input "Webinar Speakers: [DATE] w/ [PERSON_NAME]? / (Future) Dr. [PERSON_NAME] , [PERS…" at bounding box center [672, 79] width 1248 height 22
type input "Webinar Speakers: [DATE] w/ [PERSON_NAME] / (Future) Dr. [PERSON_NAME] , [PERSO…"
click at [1503, 34] on icon at bounding box center [1510, 32] width 15 height 15
